Goal: Find specific page/section: Find specific page/section

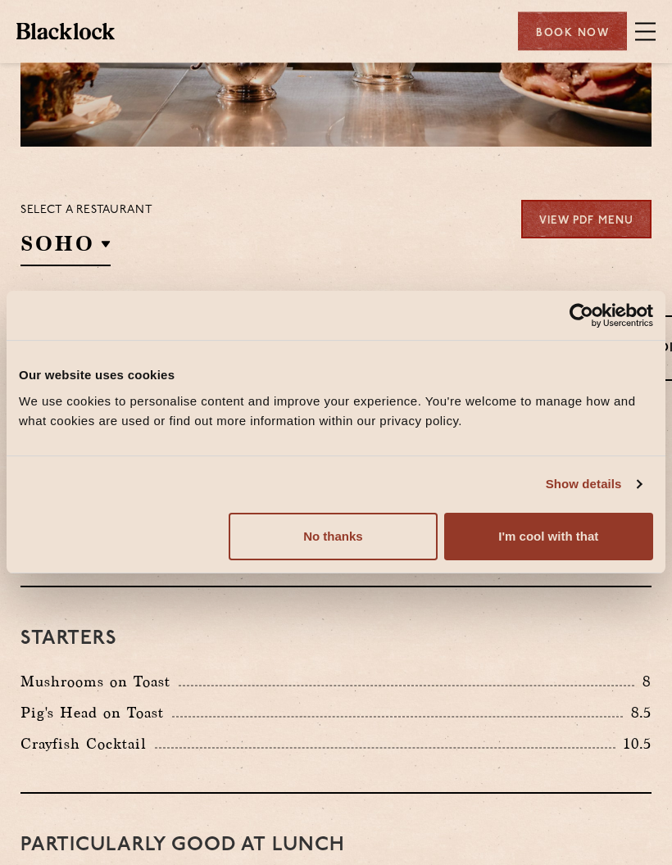
scroll to position [247, 0]
click at [349, 560] on button "No thanks" at bounding box center [333, 537] width 209 height 48
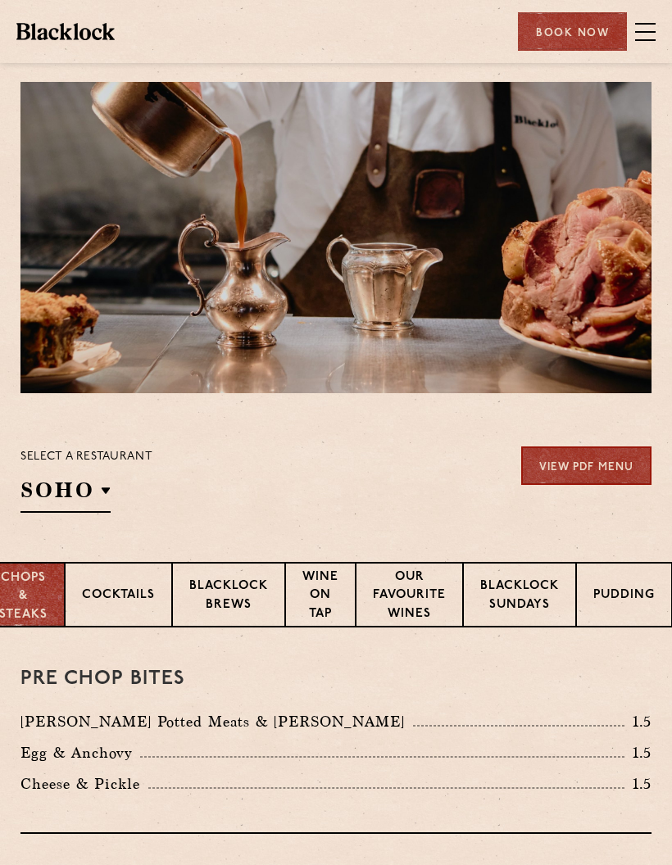
scroll to position [0, 43]
click at [618, 594] on p "Pudding" at bounding box center [623, 597] width 61 height 20
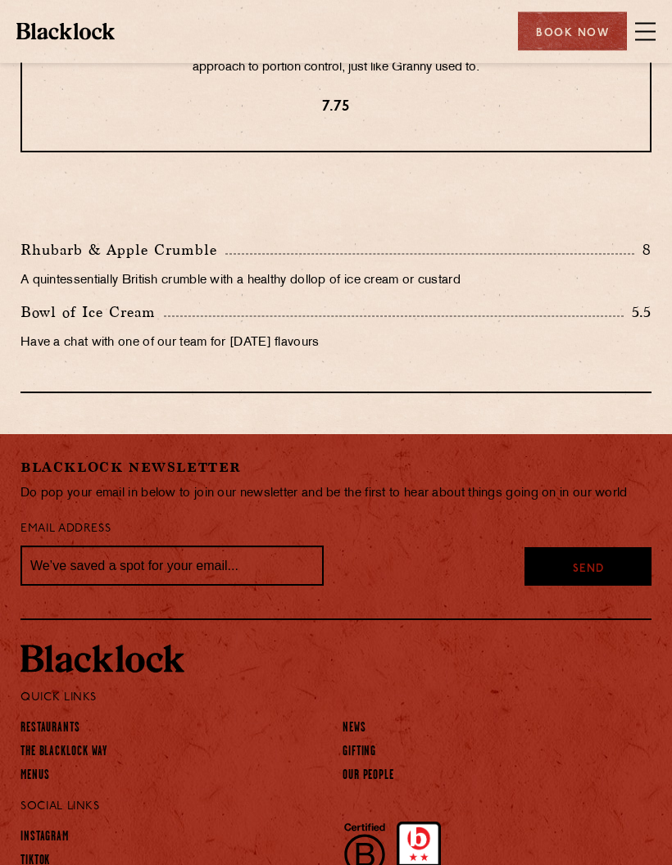
scroll to position [694, 0]
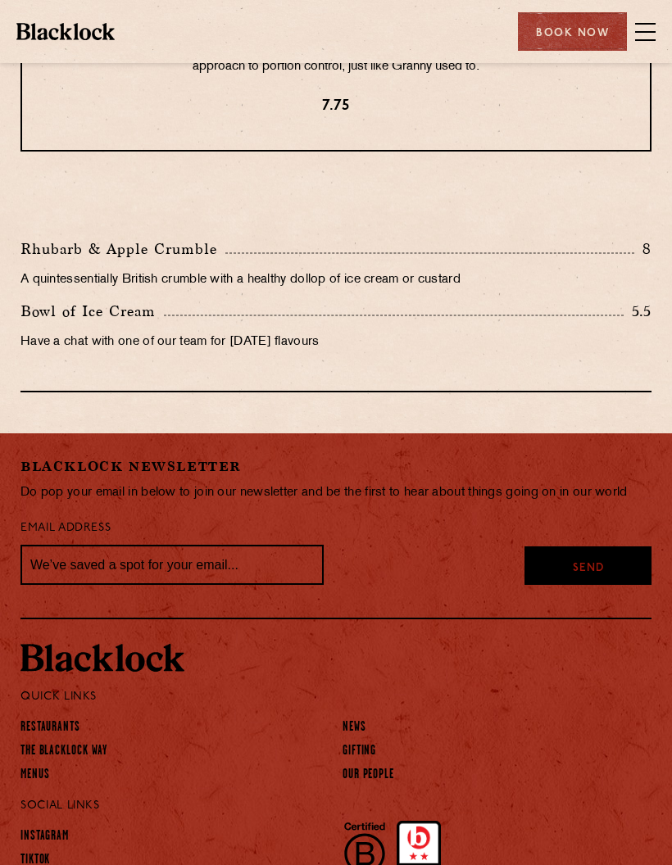
click at [54, 719] on link "Restaurants" at bounding box center [50, 727] width 60 height 16
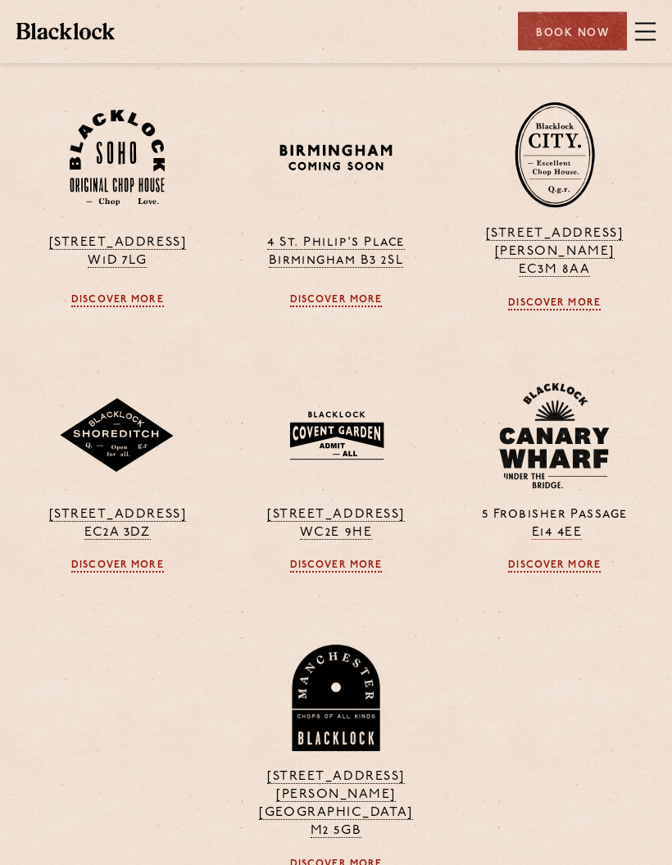
scroll to position [458, 0]
click at [327, 560] on link "Discover More" at bounding box center [336, 566] width 93 height 13
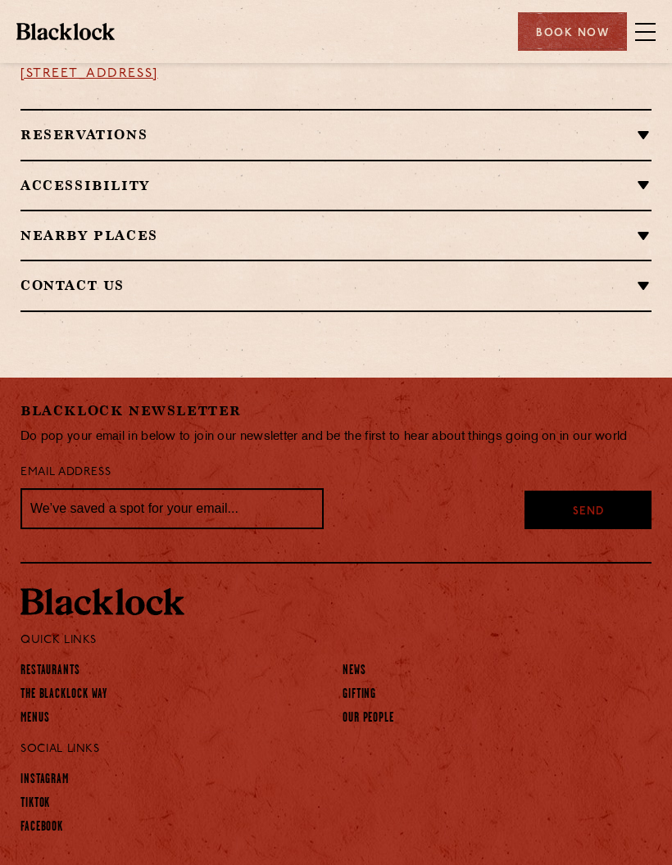
scroll to position [1221, 0]
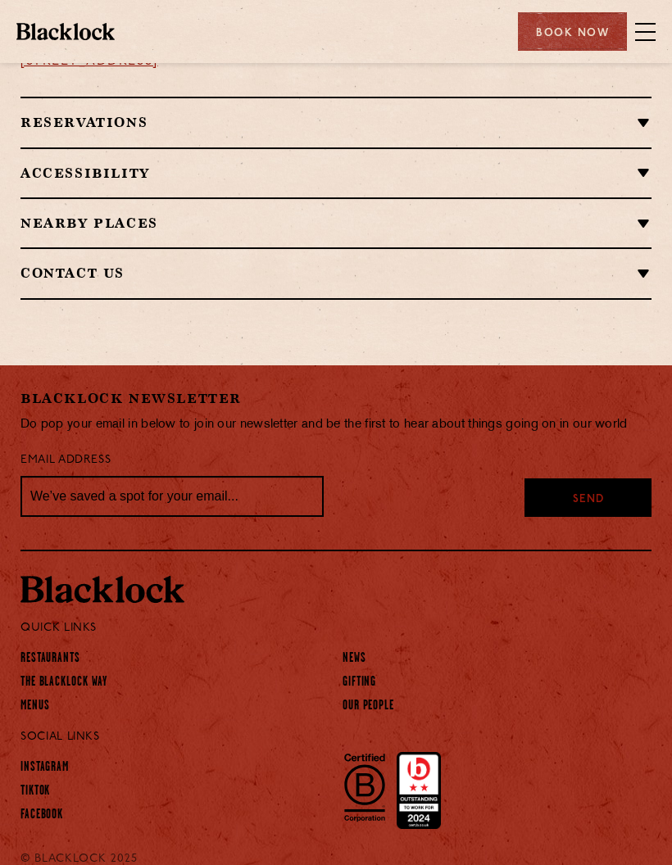
click at [48, 659] on link "Restaurants" at bounding box center [50, 659] width 60 height 16
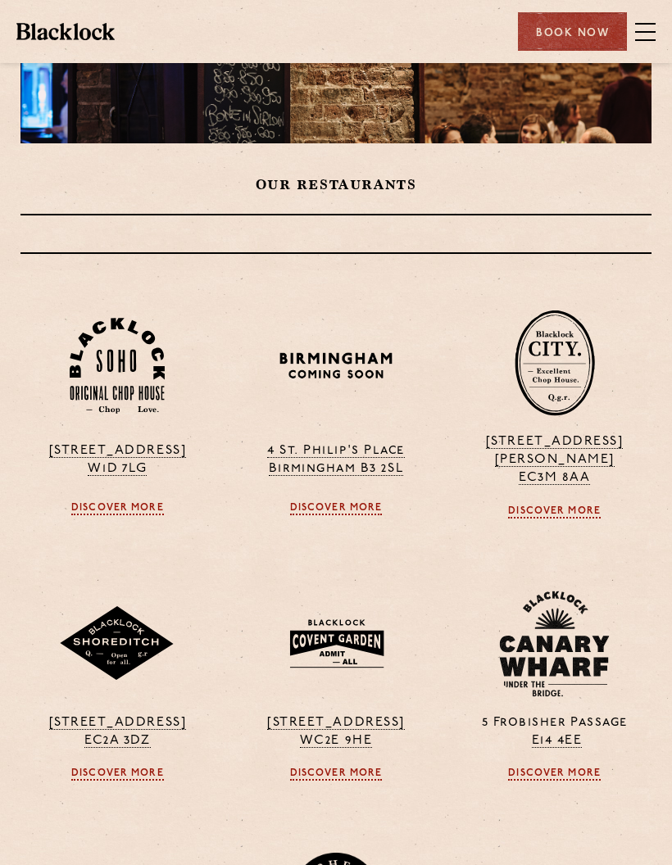
scroll to position [243, 0]
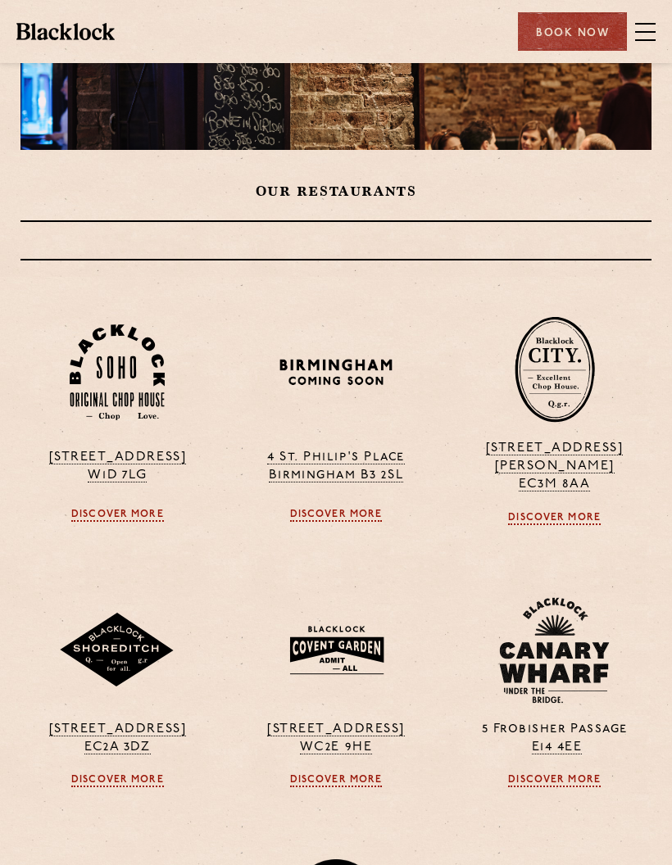
click at [556, 454] on p "13 Philpot Lane EC3M 8AA" at bounding box center [554, 466] width 194 height 54
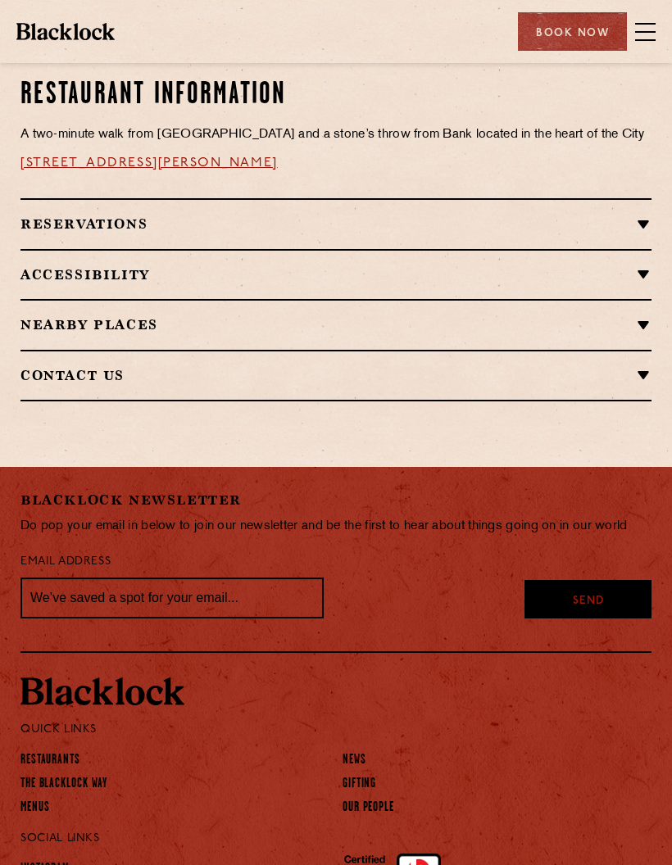
scroll to position [1295, 0]
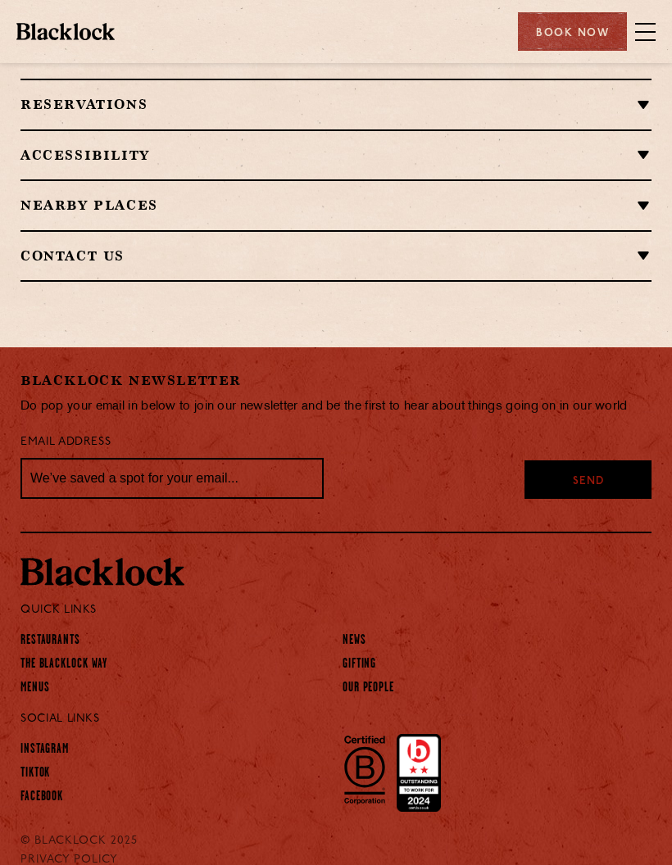
click at [66, 646] on link "Restaurants" at bounding box center [50, 641] width 60 height 16
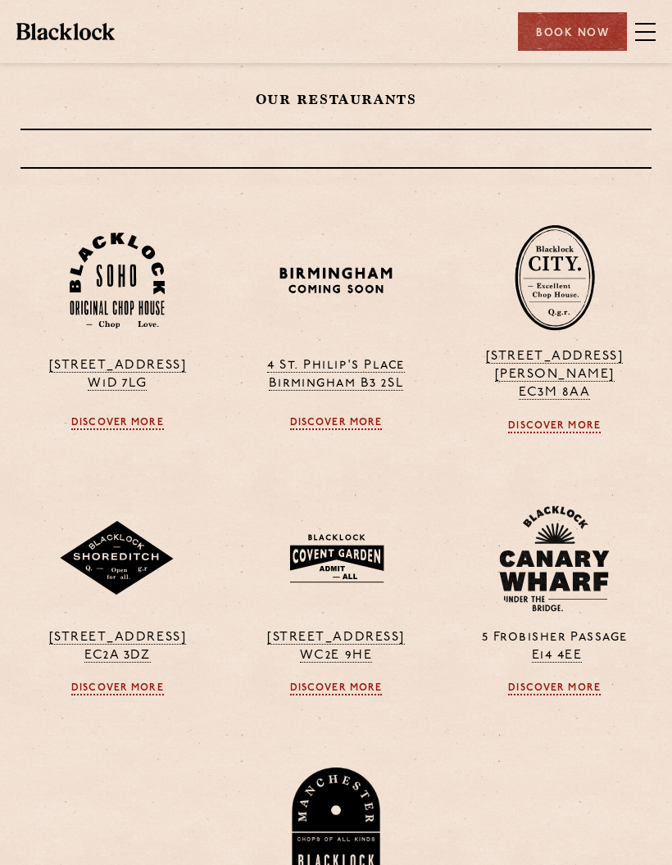
scroll to position [334, 0]
